Goal: Information Seeking & Learning: Learn about a topic

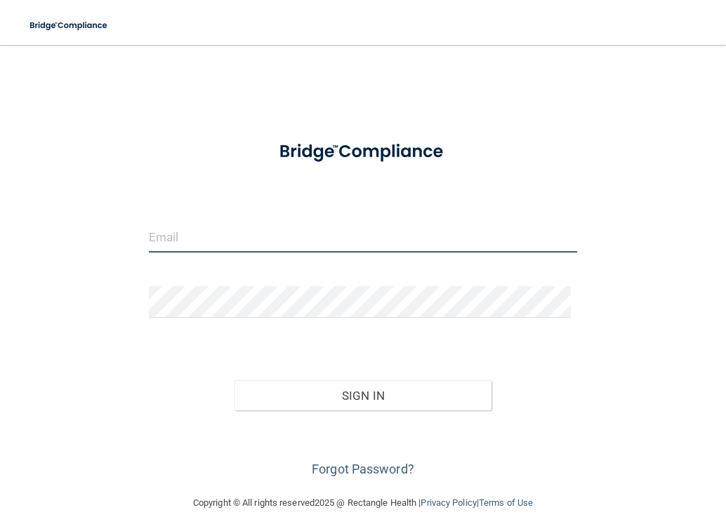
click at [244, 241] on input "email" at bounding box center [363, 237] width 429 height 32
type input "[EMAIL_ADDRESS][DOMAIN_NAME]"
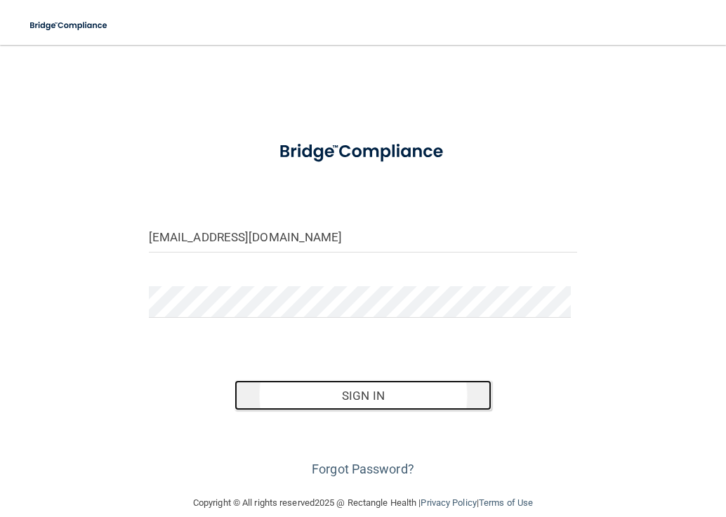
click at [303, 390] on button "Sign In" at bounding box center [362, 395] width 257 height 31
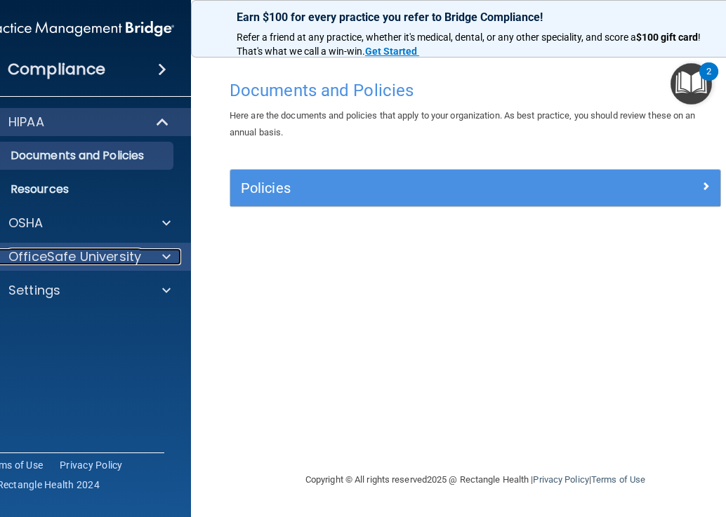
click at [80, 262] on p "OfficeSafe University" at bounding box center [74, 257] width 133 height 17
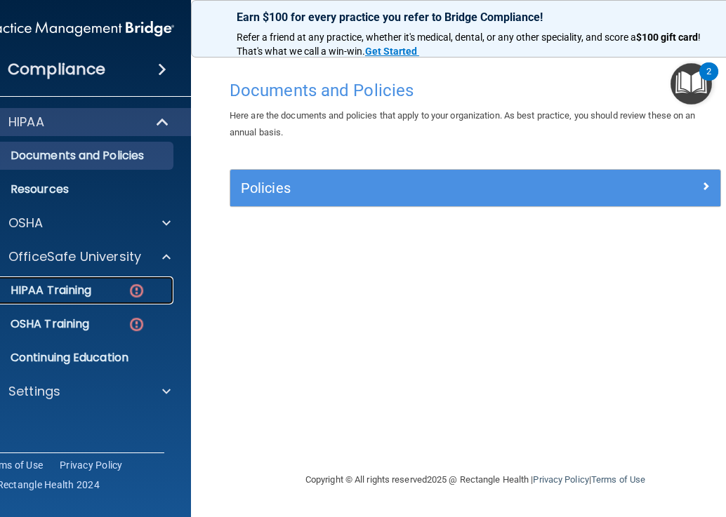
click at [70, 289] on p "HIPAA Training" at bounding box center [33, 291] width 116 height 14
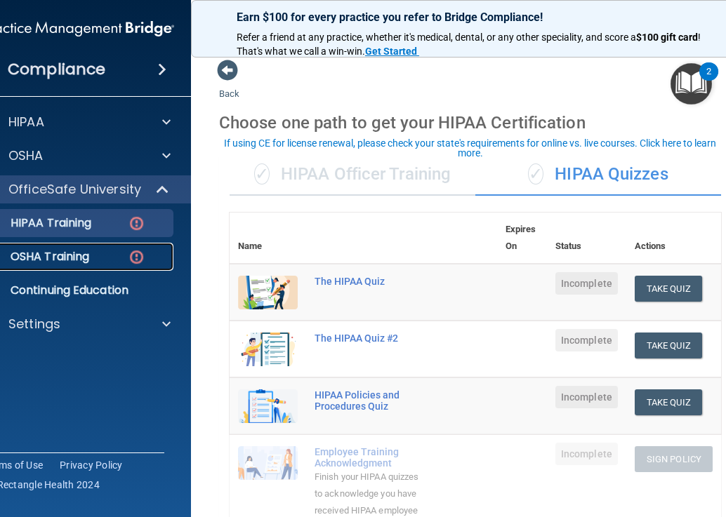
click at [88, 261] on div "OSHA Training" at bounding box center [71, 257] width 192 height 14
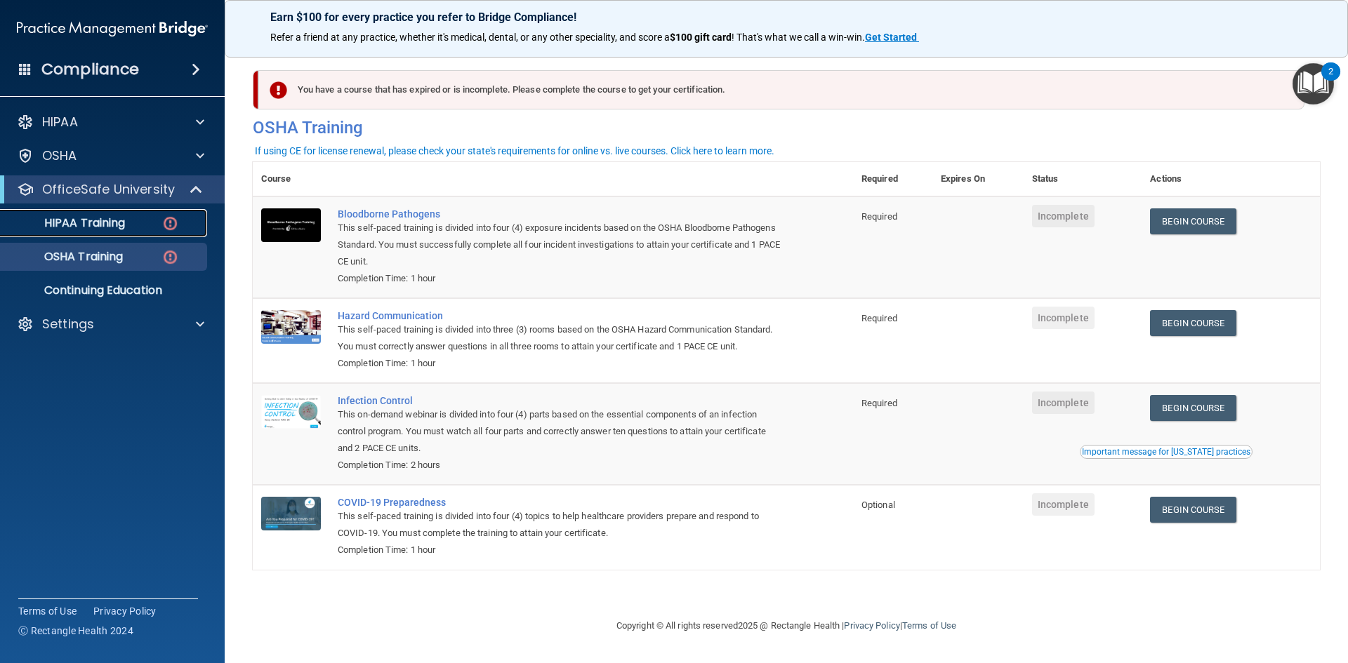
click at [139, 221] on div "HIPAA Training" at bounding box center [105, 223] width 192 height 14
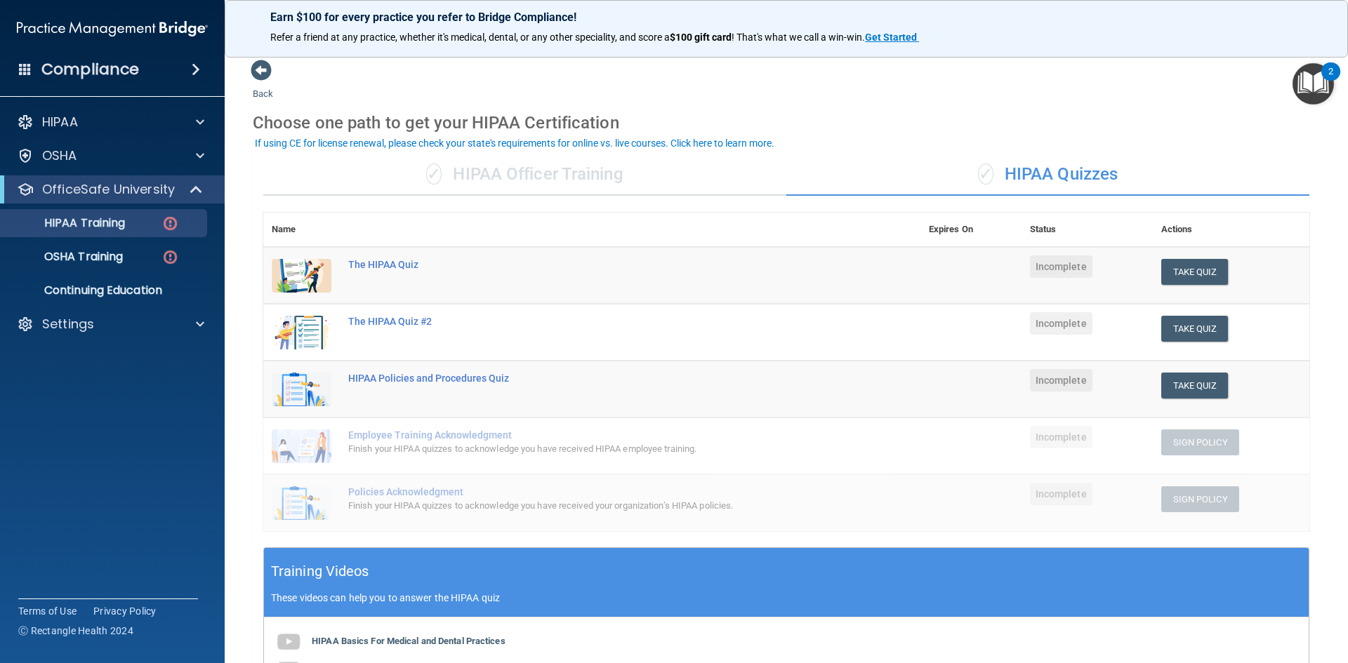
click at [508, 173] on div "✓ HIPAA Officer Training" at bounding box center [524, 175] width 523 height 42
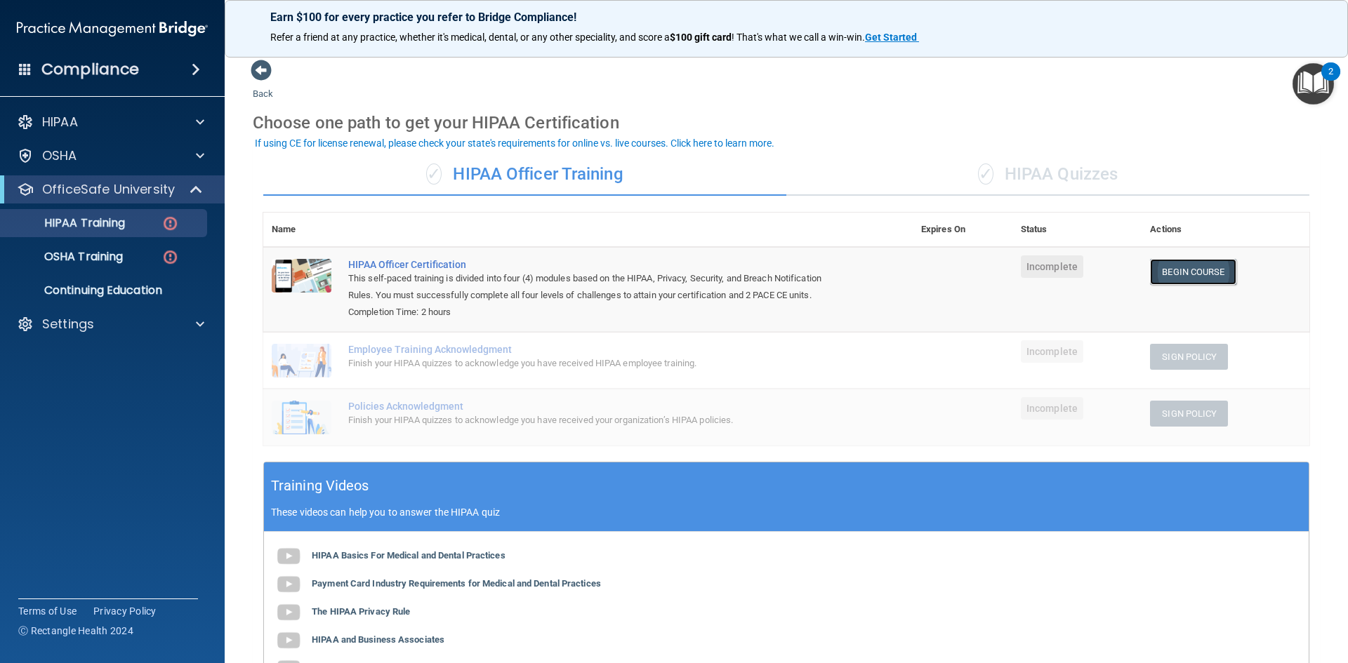
click at [725, 279] on link "Begin Course" at bounding box center [1193, 272] width 86 height 26
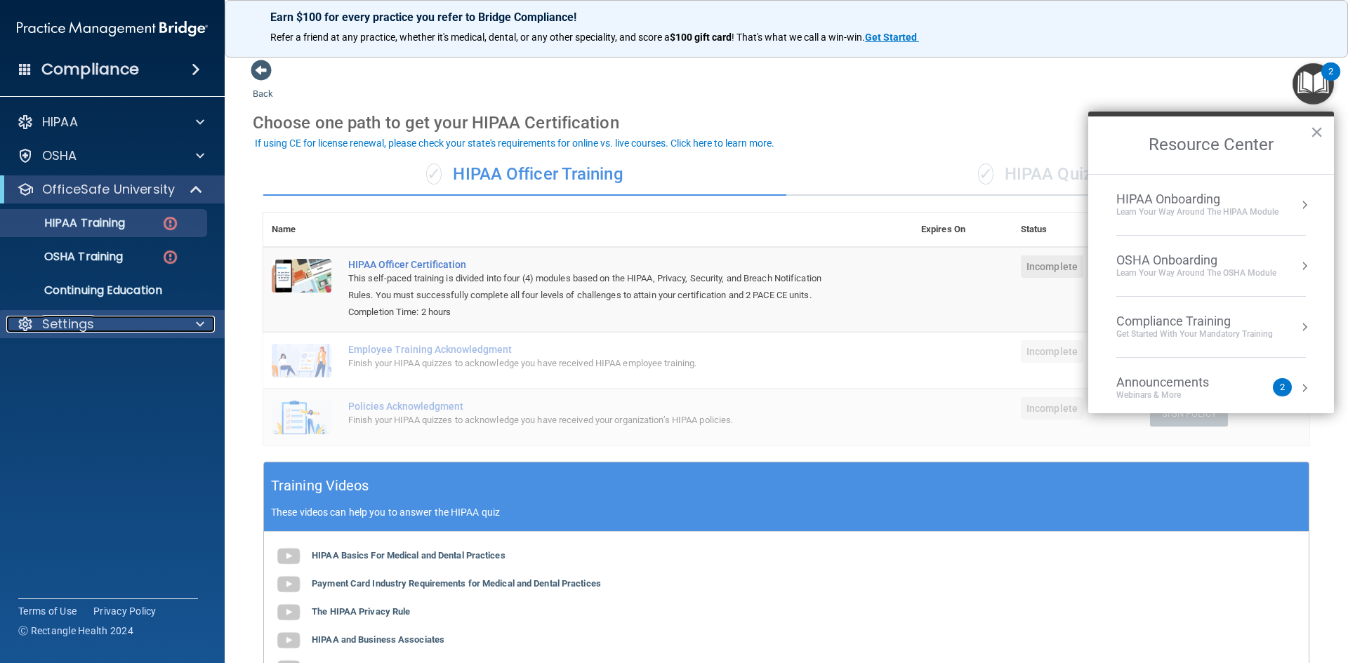
click at [201, 325] on span at bounding box center [200, 324] width 8 height 17
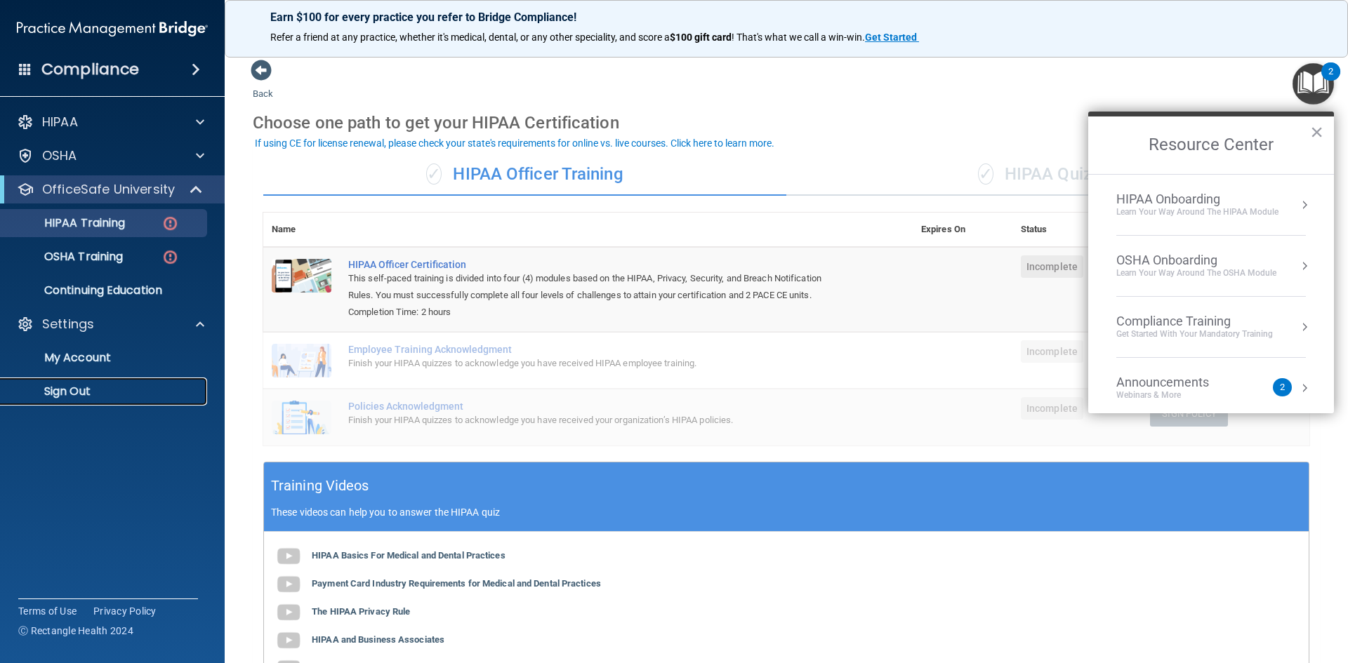
click at [152, 387] on p "Sign Out" at bounding box center [105, 392] width 192 height 14
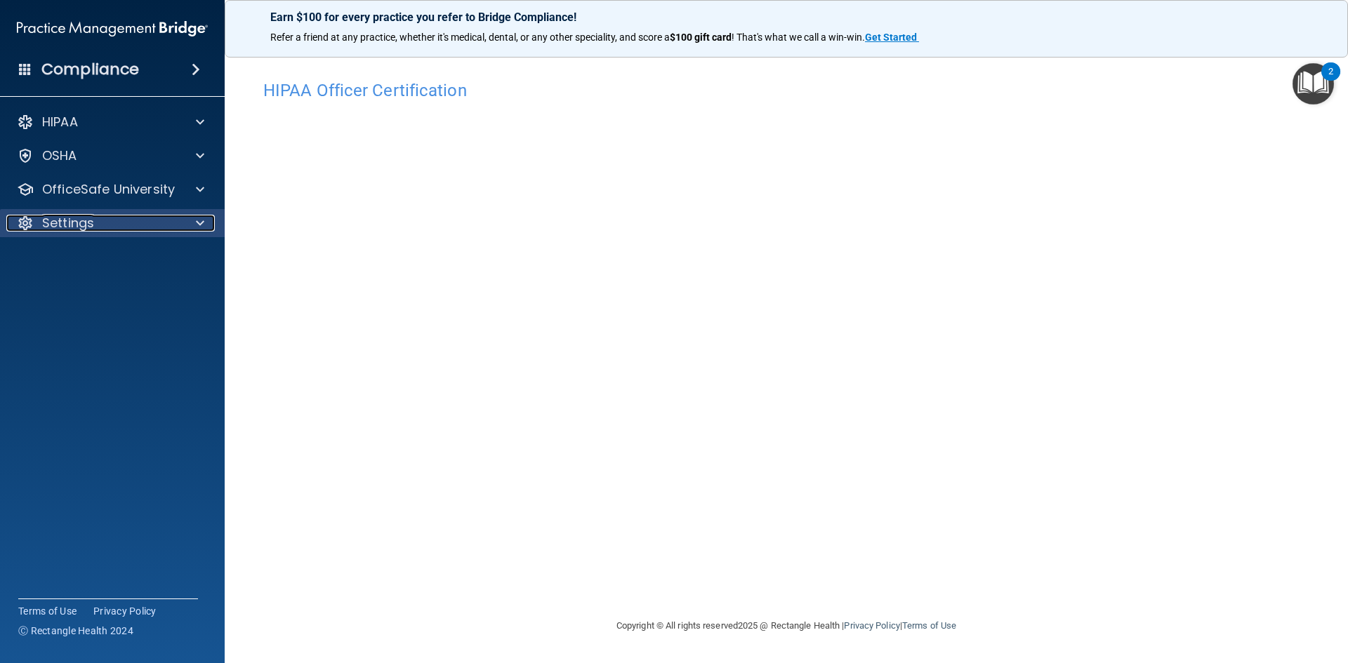
click at [190, 230] on div at bounding box center [197, 223] width 35 height 17
click at [194, 62] on span at bounding box center [196, 69] width 8 height 17
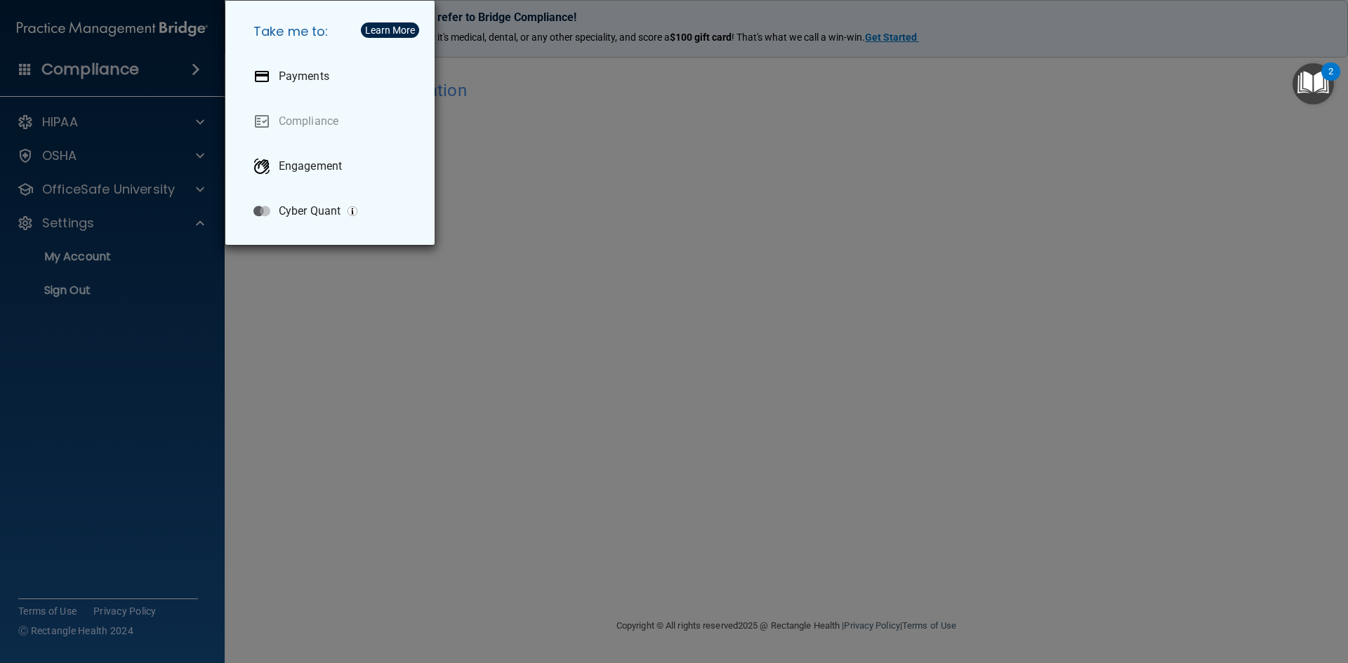
click at [1311, 73] on img "Open Resource Center, 2 new notifications" at bounding box center [1312, 83] width 41 height 41
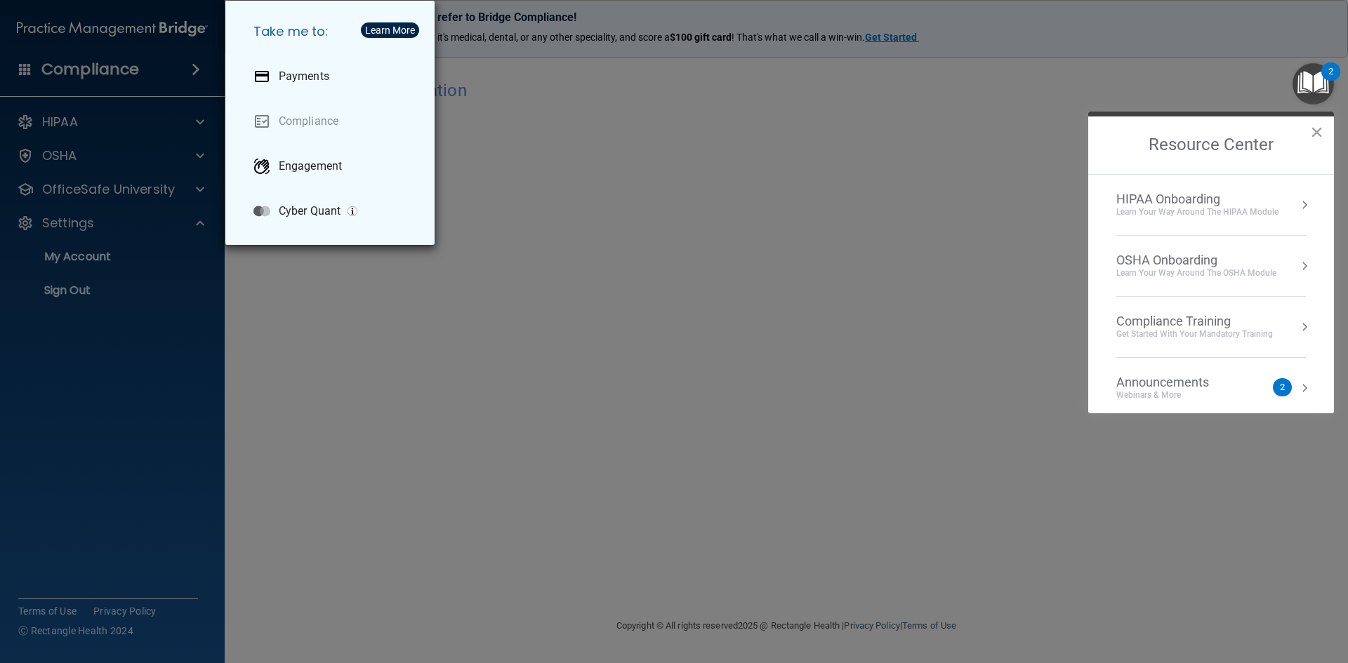
click at [69, 296] on div "Take me to: Payments Compliance Engagement Cyber Quant" at bounding box center [674, 331] width 1348 height 663
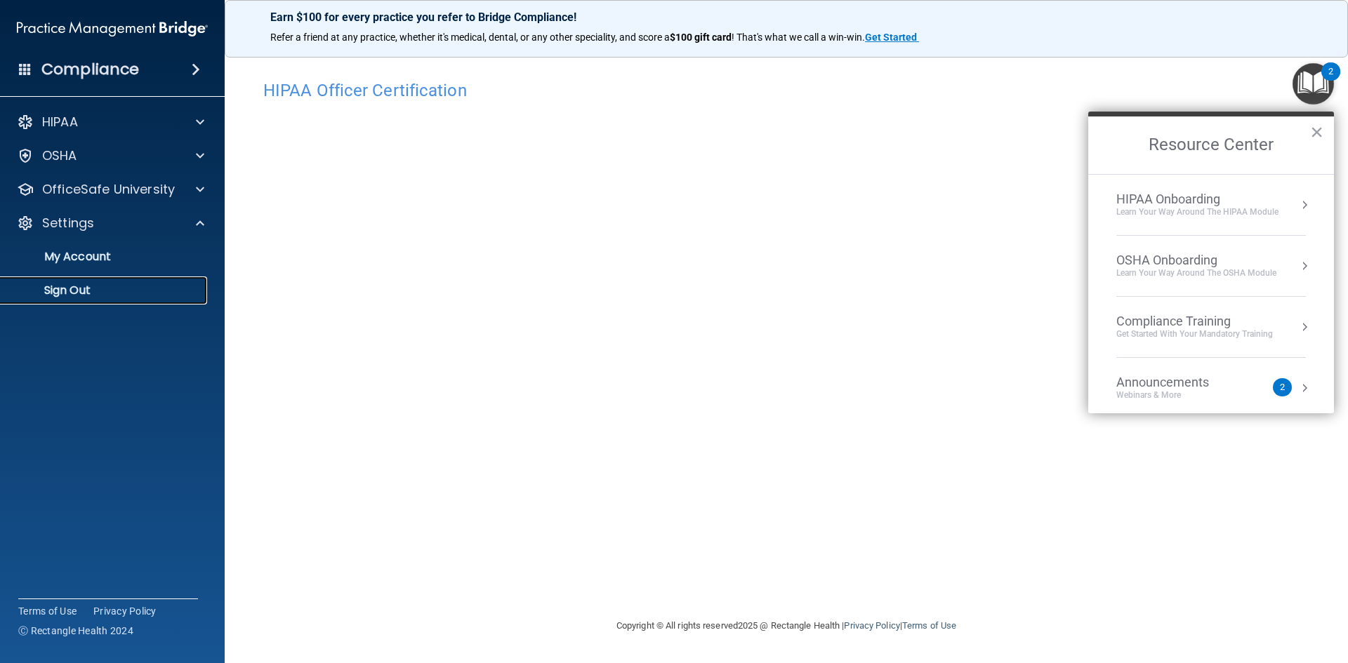
click at [69, 296] on p "Sign Out" at bounding box center [105, 291] width 192 height 14
